Goal: Transaction & Acquisition: Purchase product/service

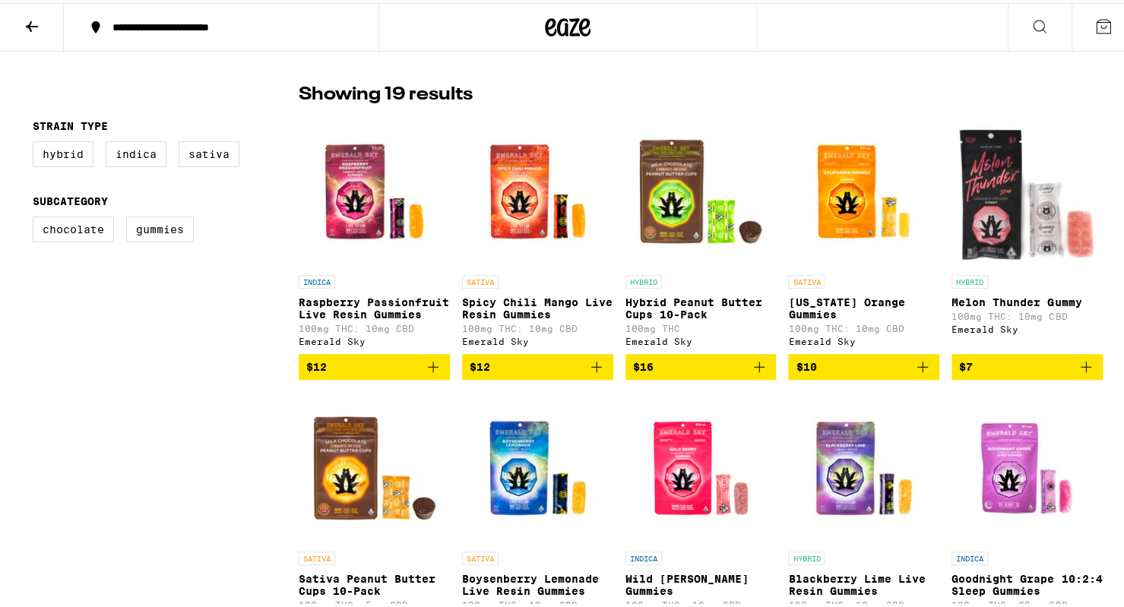
scroll to position [383, 0]
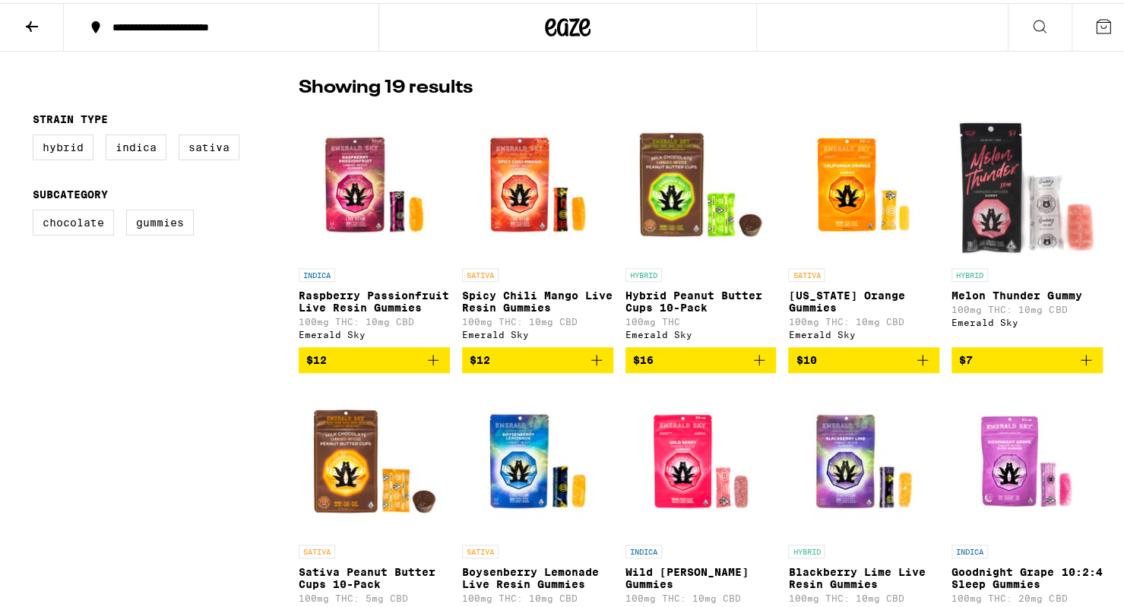
click at [615, 179] on img "Open page for California Orange Gummies from Emerald Sky" at bounding box center [863, 182] width 151 height 152
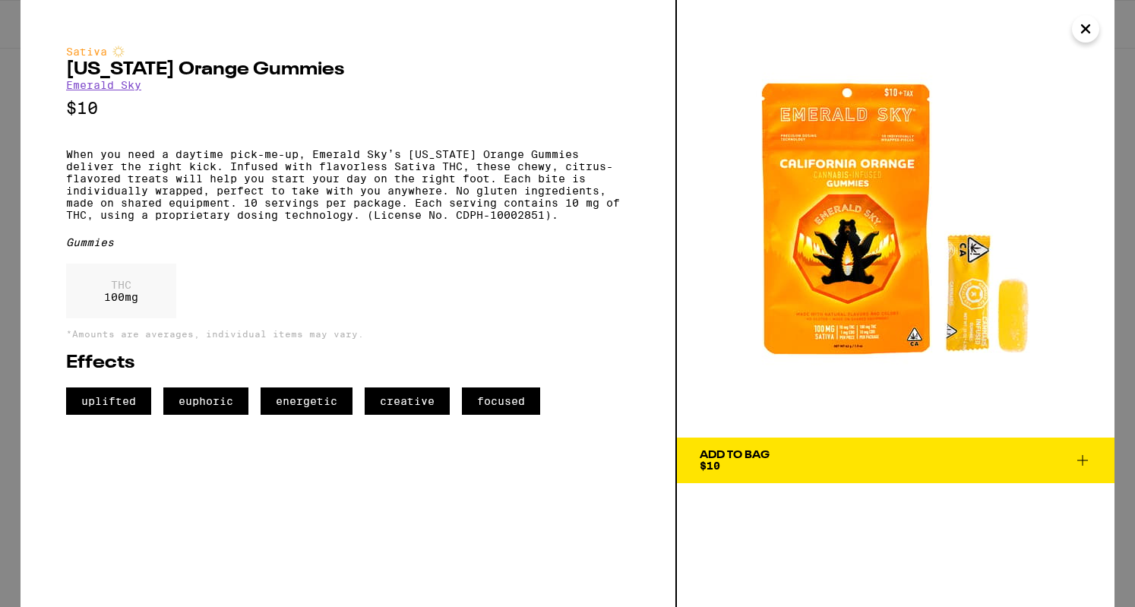
click at [615, 27] on icon "Close" at bounding box center [1085, 28] width 18 height 23
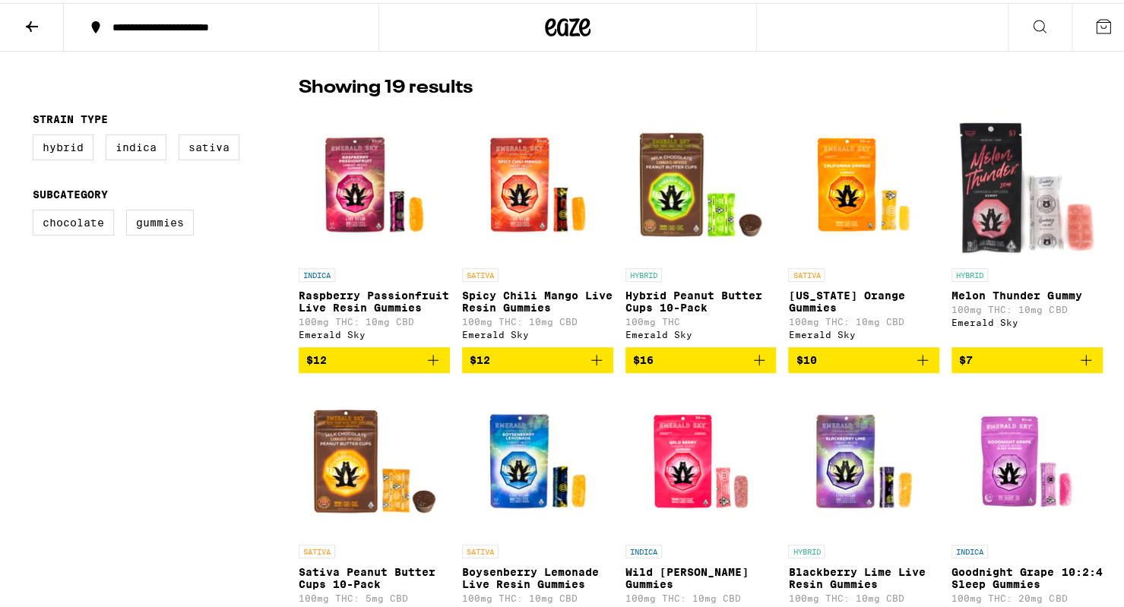
click at [615, 206] on img "Open page for California Orange Gummies from Emerald Sky" at bounding box center [863, 182] width 151 height 152
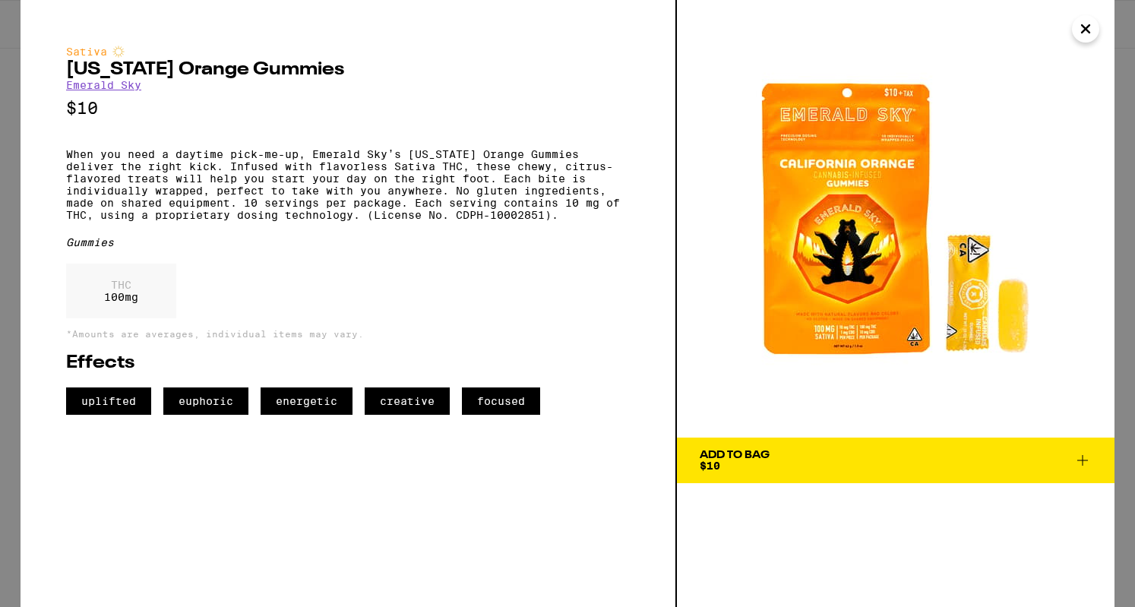
click at [615, 40] on button "Close" at bounding box center [1085, 28] width 27 height 27
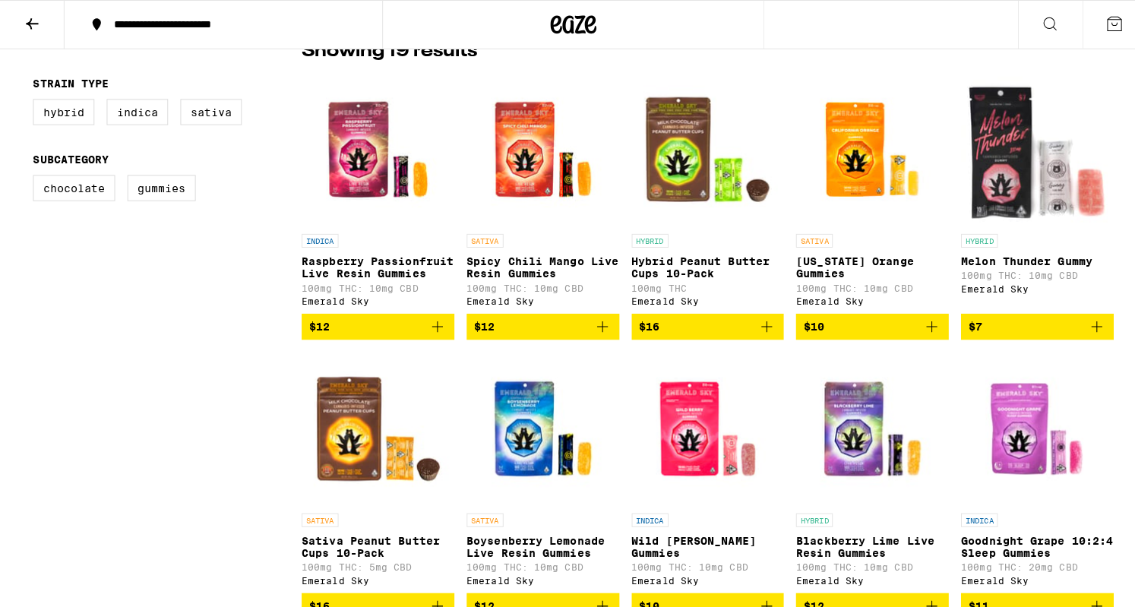
scroll to position [591, 0]
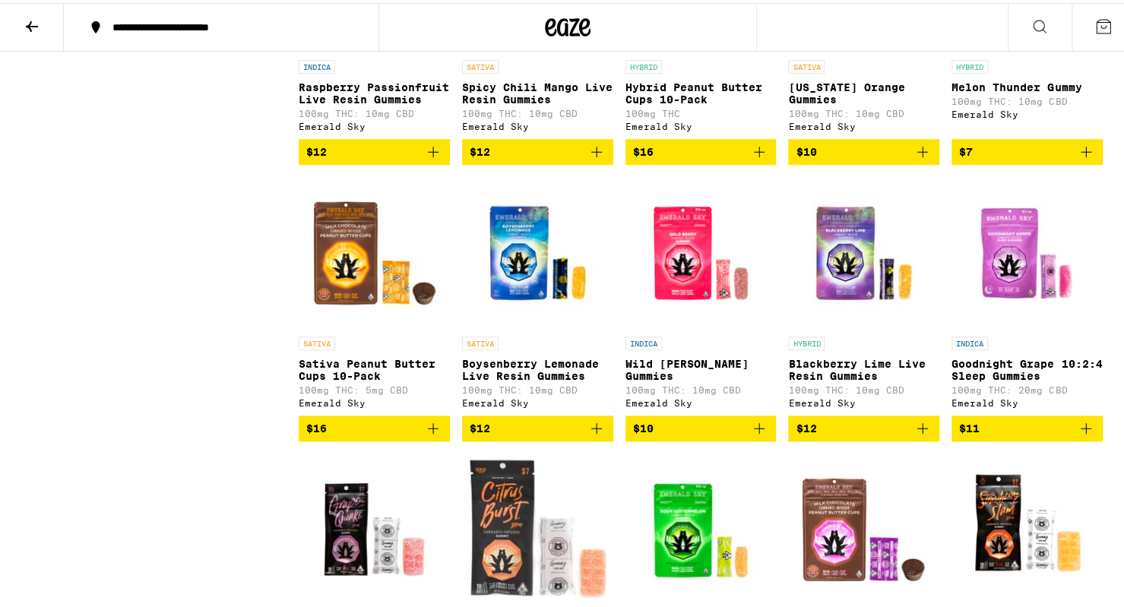
click at [615, 273] on img "Open page for Wild Berry Gummies from Emerald Sky" at bounding box center [700, 250] width 151 height 152
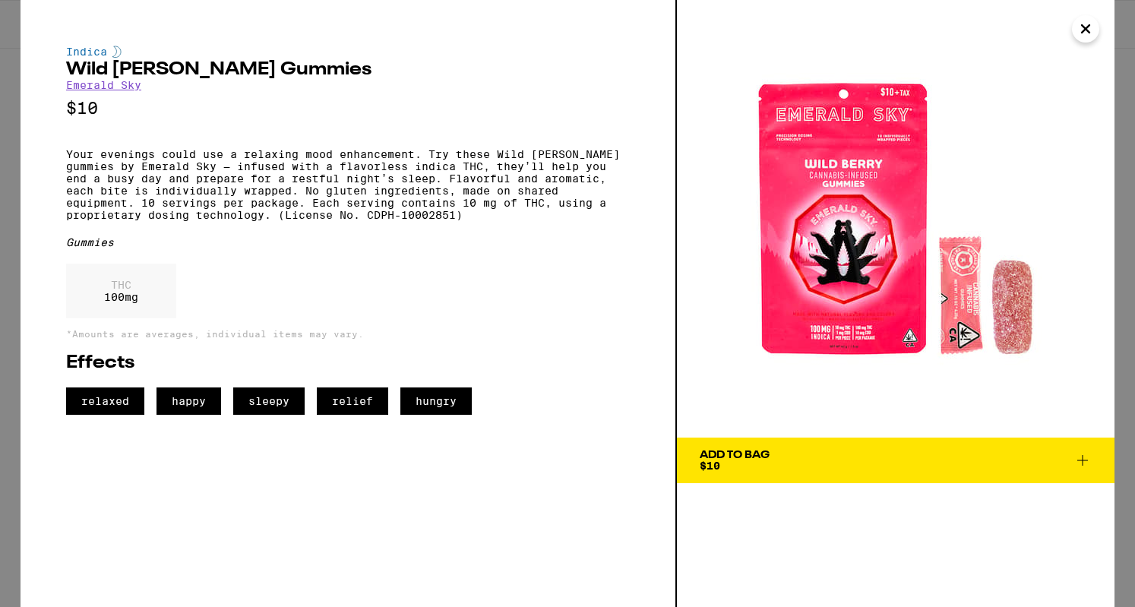
click at [615, 30] on icon "Close" at bounding box center [1085, 28] width 18 height 23
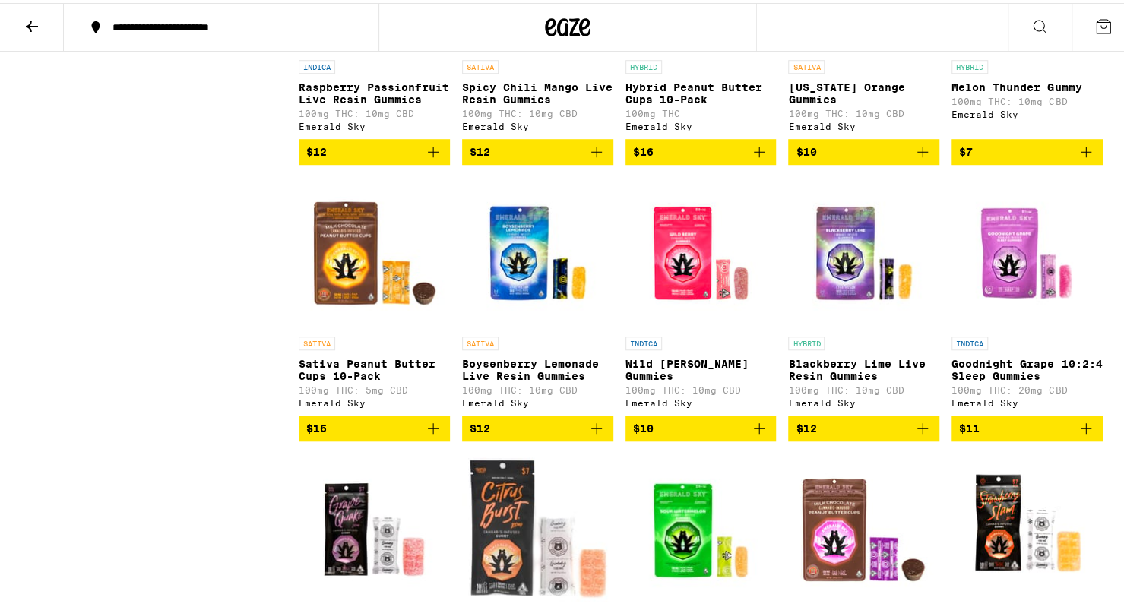
click at [615, 536] on img "Open page for Sour Watermelon Gummies from Emerald Sky" at bounding box center [700, 526] width 151 height 152
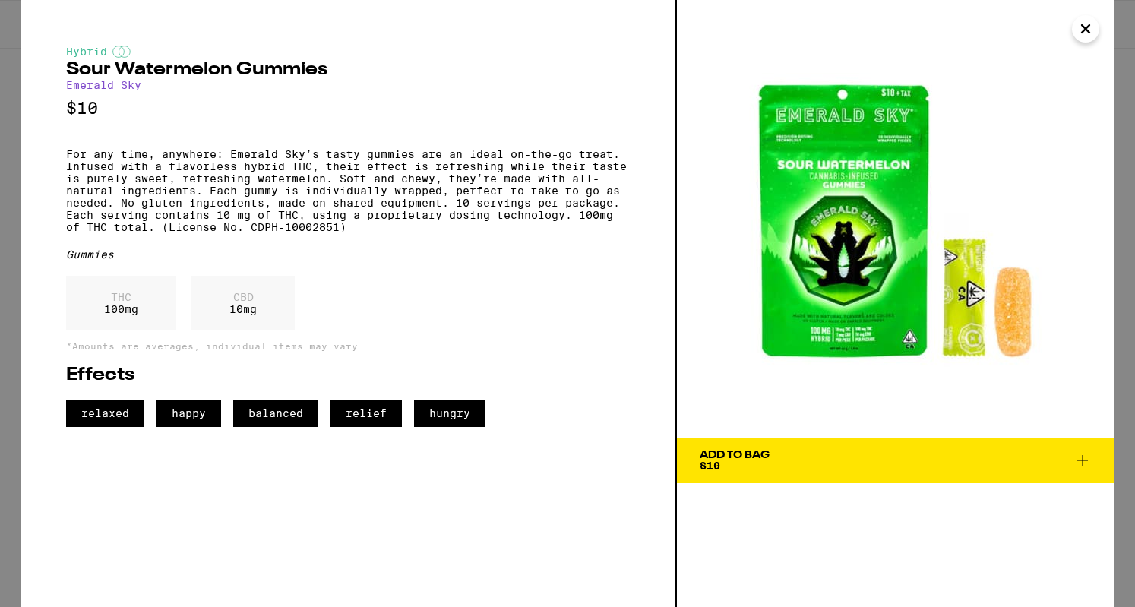
click at [615, 30] on icon "Close" at bounding box center [1085, 28] width 18 height 23
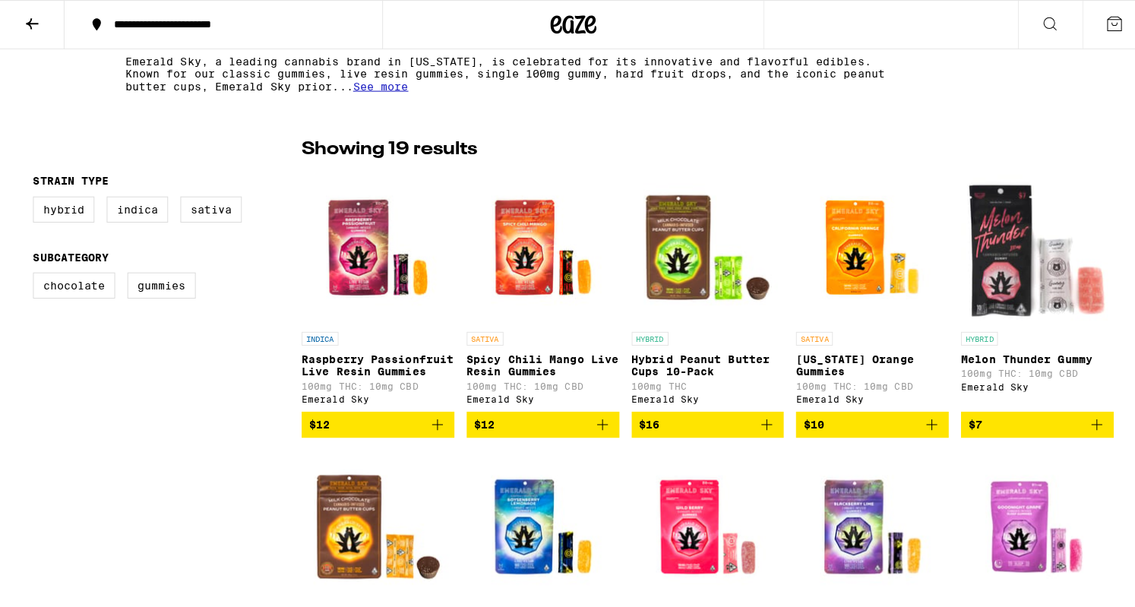
scroll to position [321, 0]
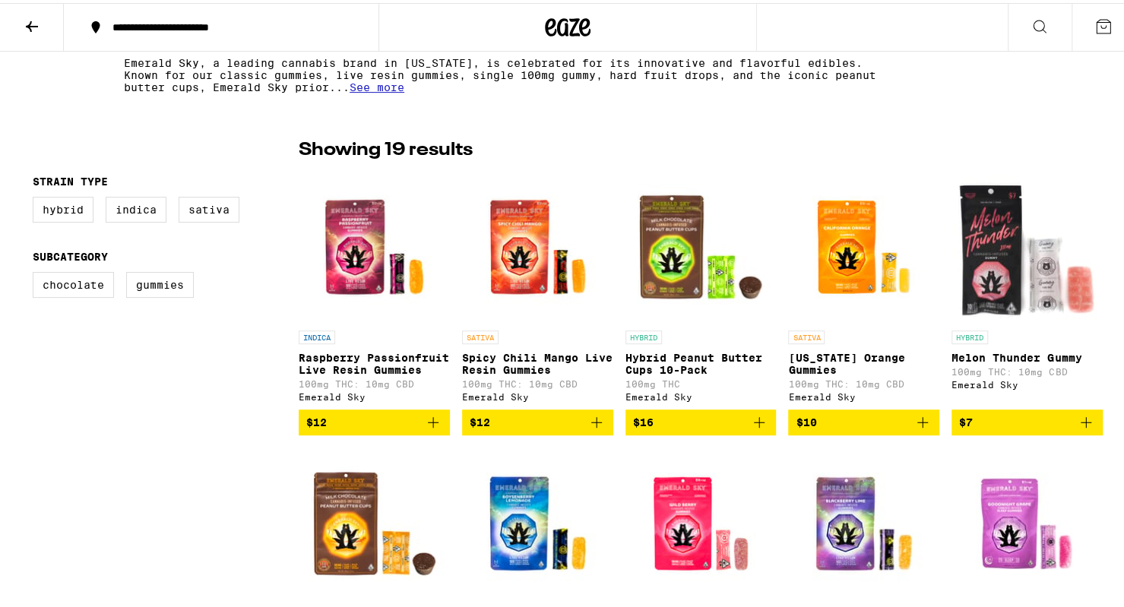
click at [615, 250] on img "Open page for California Orange Gummies from Emerald Sky" at bounding box center [863, 244] width 151 height 152
